Goal: Information Seeking & Learning: Learn about a topic

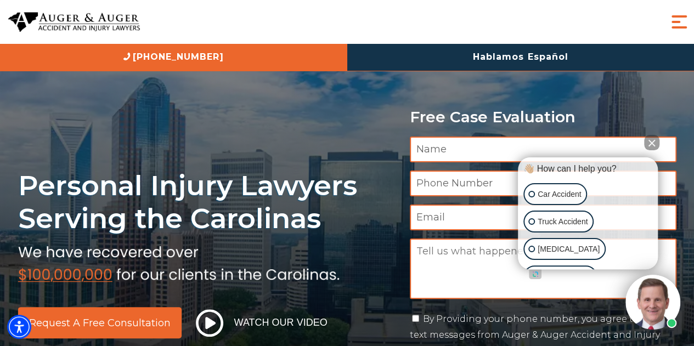
click at [677, 26] on span "Menu" at bounding box center [679, 22] width 22 height 22
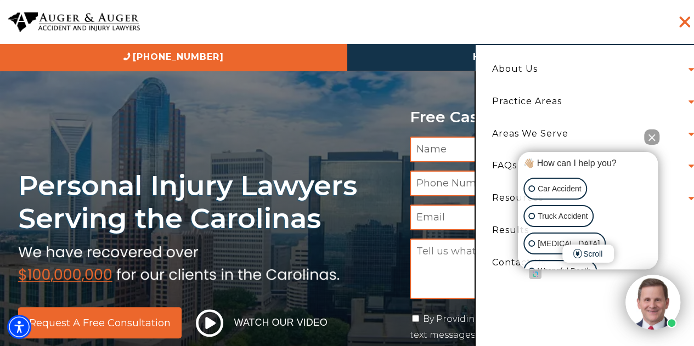
click at [648, 135] on button "Close Intaker Chat Widget" at bounding box center [651, 136] width 15 height 15
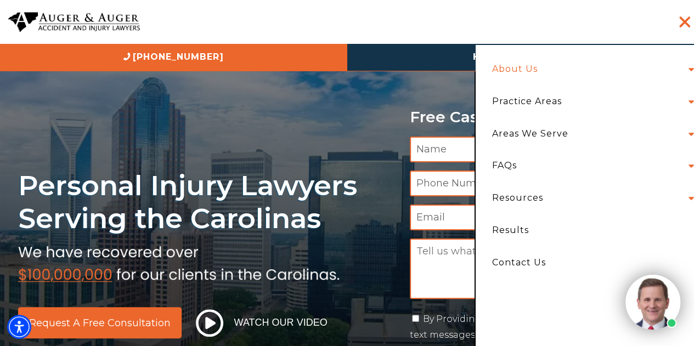
click at [533, 76] on link "About Us" at bounding box center [515, 69] width 62 height 32
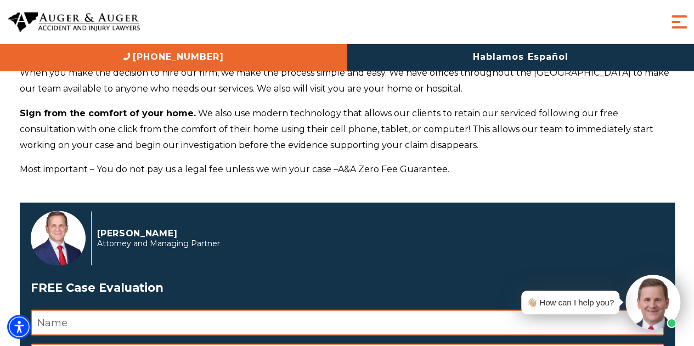
scroll to position [1042, 0]
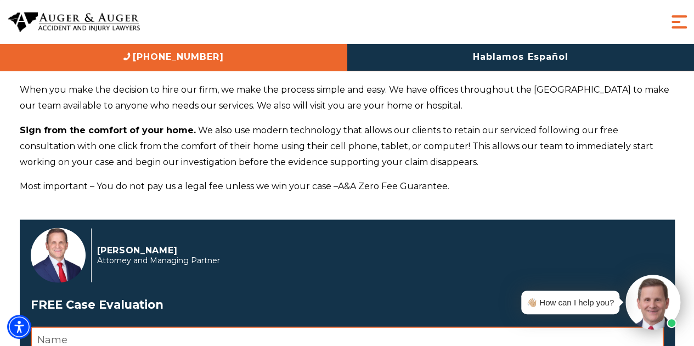
click at [684, 25] on span "Menu" at bounding box center [679, 22] width 22 height 22
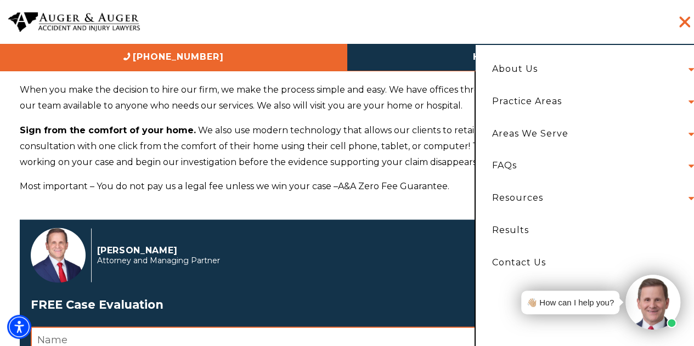
click at [682, 70] on li "About Us Attorneys Herbert Auger Arlene Auger Hunter Gillespie Madison McLawhor…" at bounding box center [590, 69] width 213 height 32
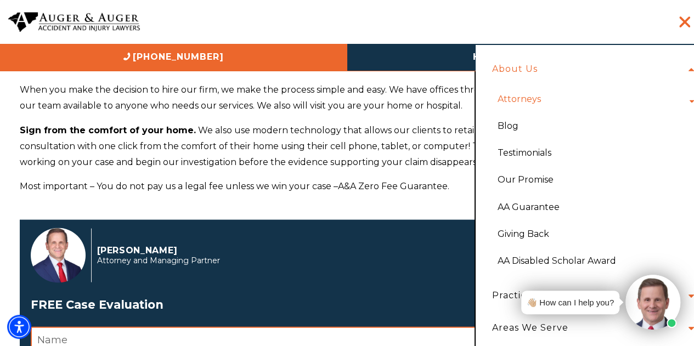
click at [520, 97] on link "Attorneys" at bounding box center [519, 99] width 60 height 27
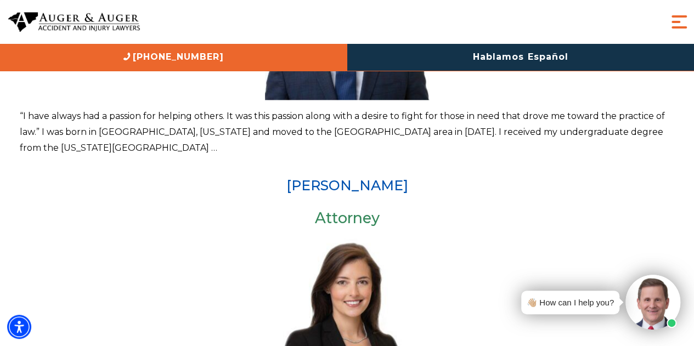
scroll to position [823, 0]
